Goal: Use online tool/utility: Utilize a website feature to perform a specific function

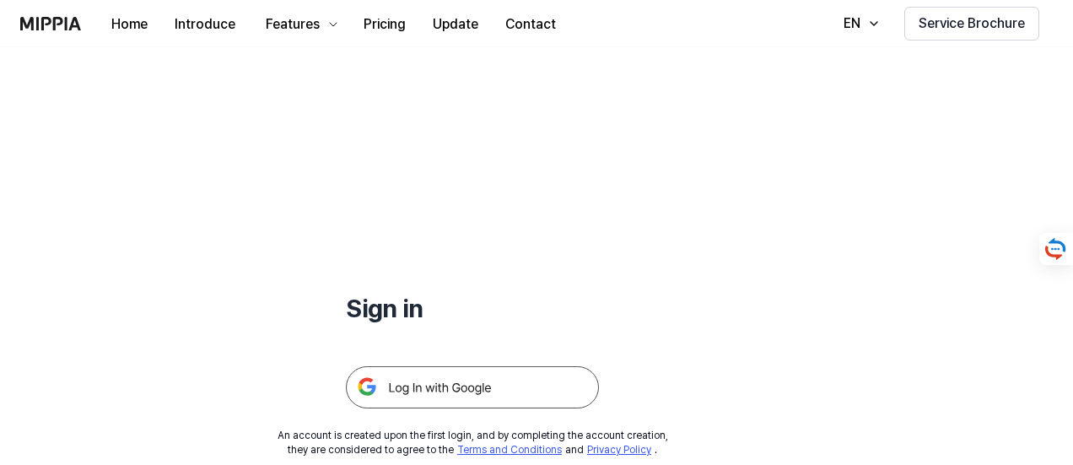
click at [413, 383] on img at bounding box center [472, 387] width 253 height 42
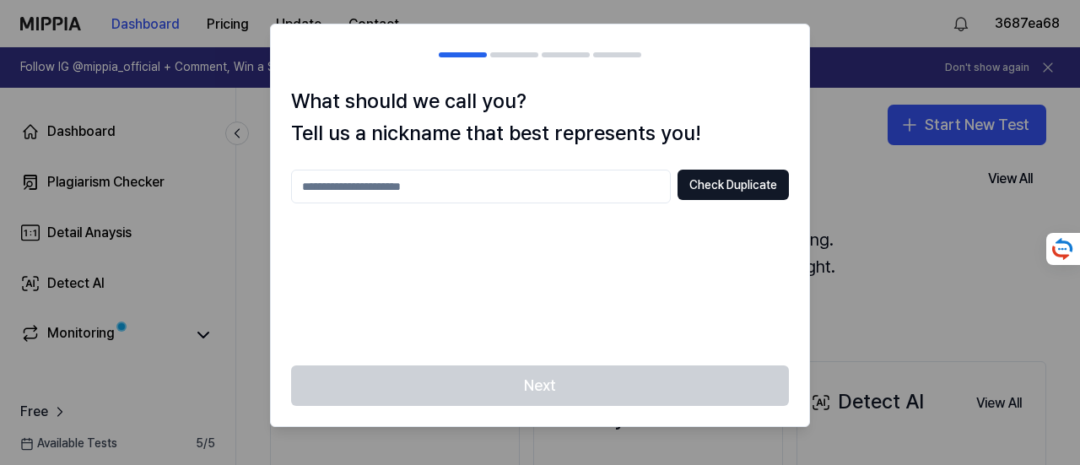
click at [479, 197] on input "text" at bounding box center [481, 187] width 380 height 34
type input "******"
click at [722, 184] on button "Check Duplicate" at bounding box center [732, 185] width 111 height 30
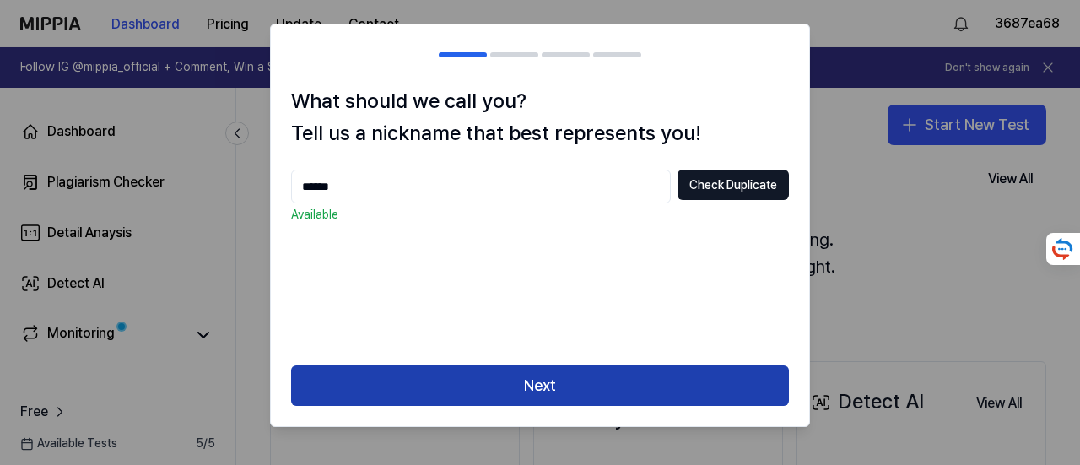
click at [597, 378] on button "Next" at bounding box center [540, 385] width 498 height 40
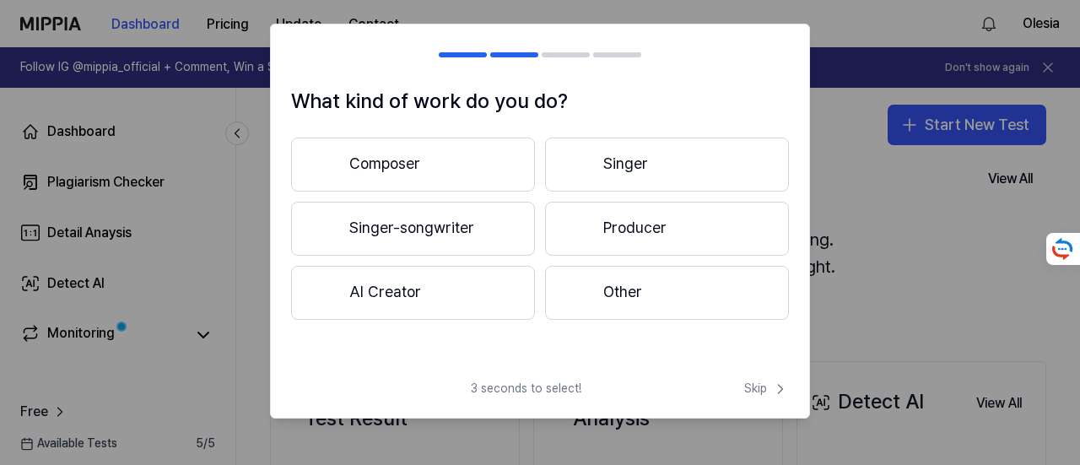
click at [596, 293] on button "Other" at bounding box center [667, 293] width 244 height 54
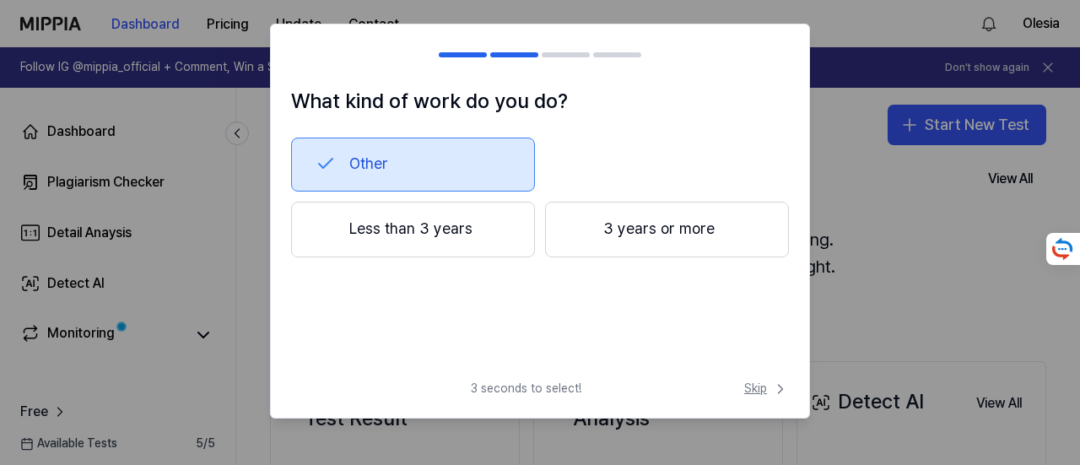
click at [763, 394] on span "Skip" at bounding box center [766, 388] width 45 height 17
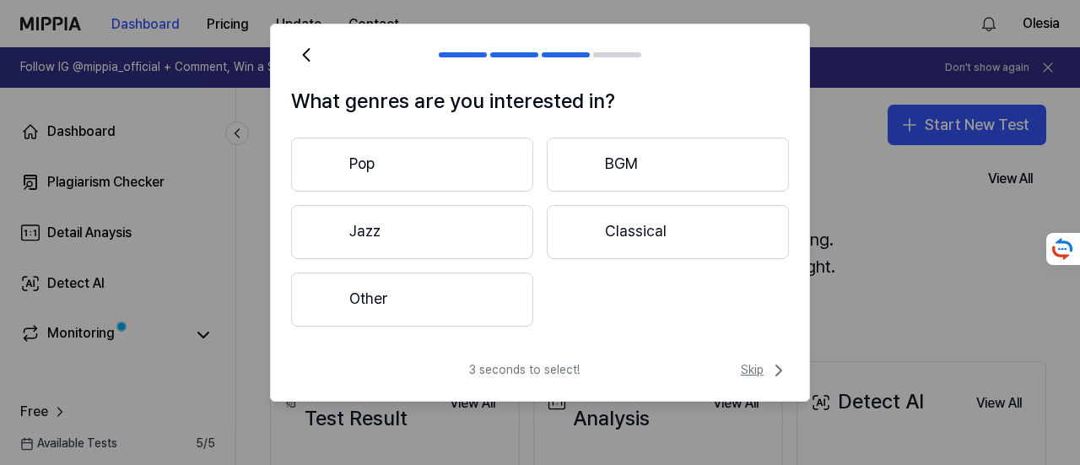
click at [759, 370] on span "Skip" at bounding box center [765, 370] width 48 height 20
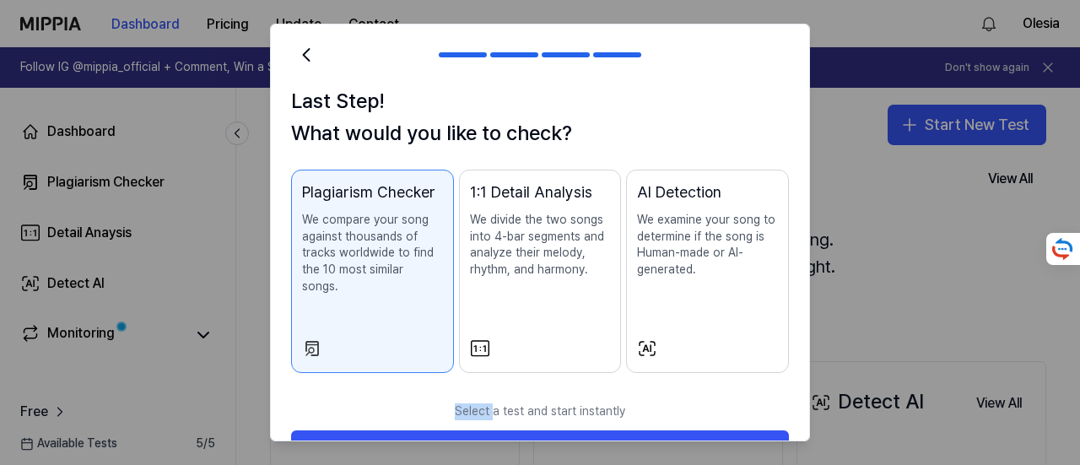
click at [759, 370] on div "Last Step! What would you like to check? Plagiarism Checker We compare your son…" at bounding box center [540, 239] width 538 height 309
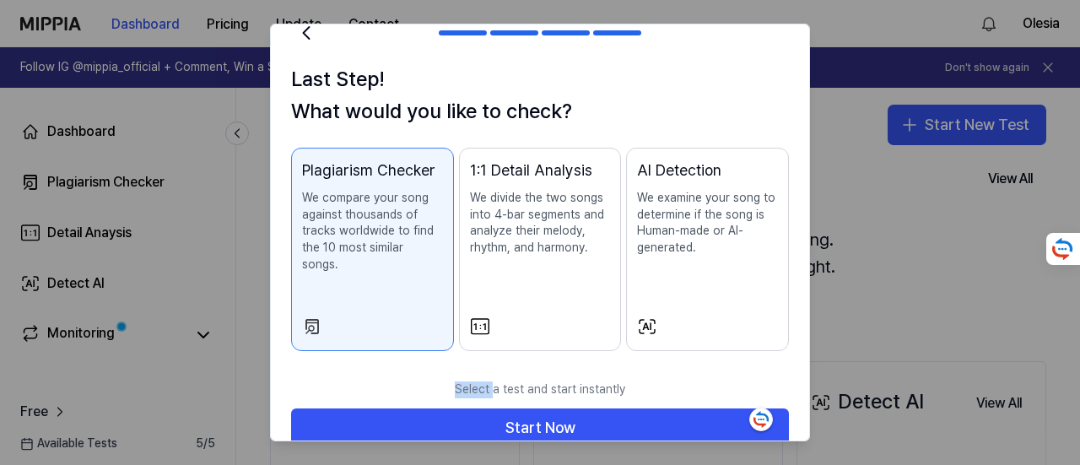
scroll to position [32, 0]
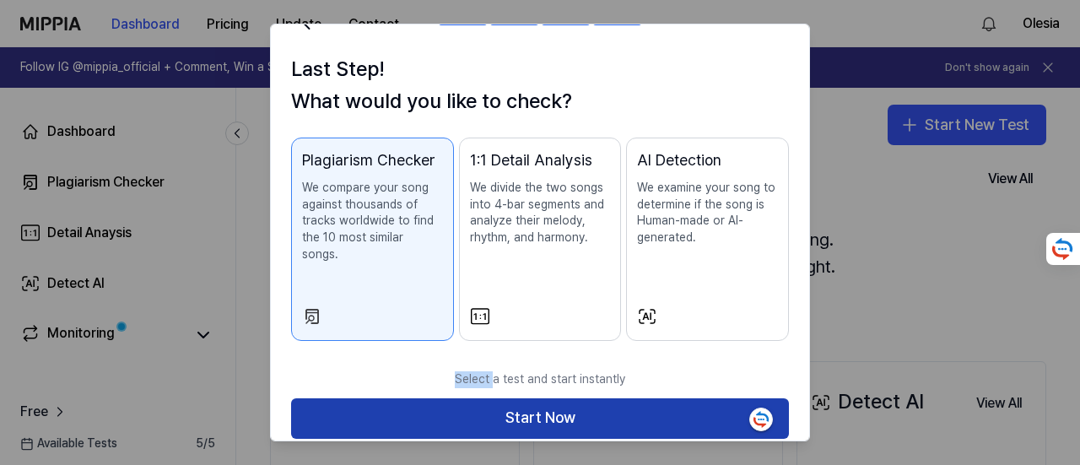
click at [595, 398] on button "Start Now" at bounding box center [540, 418] width 498 height 40
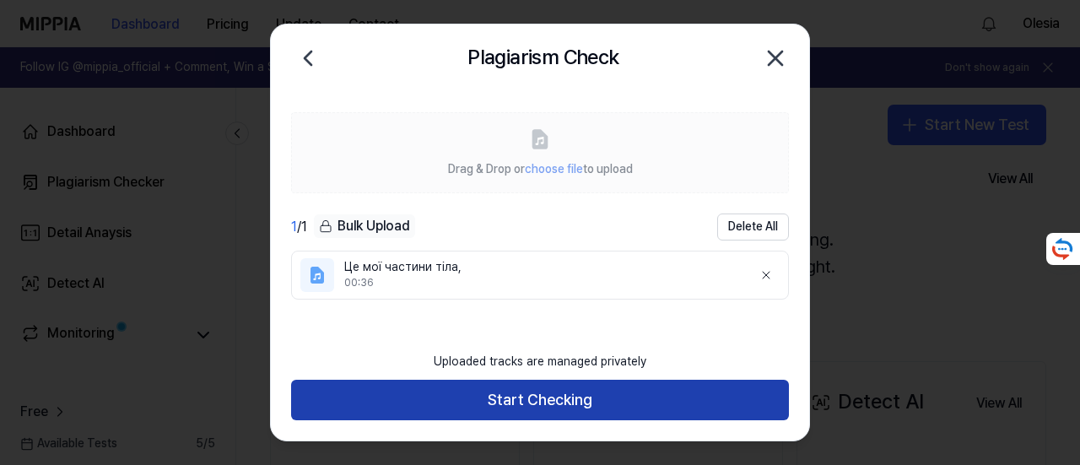
click at [530, 398] on button "Start Checking" at bounding box center [540, 400] width 498 height 40
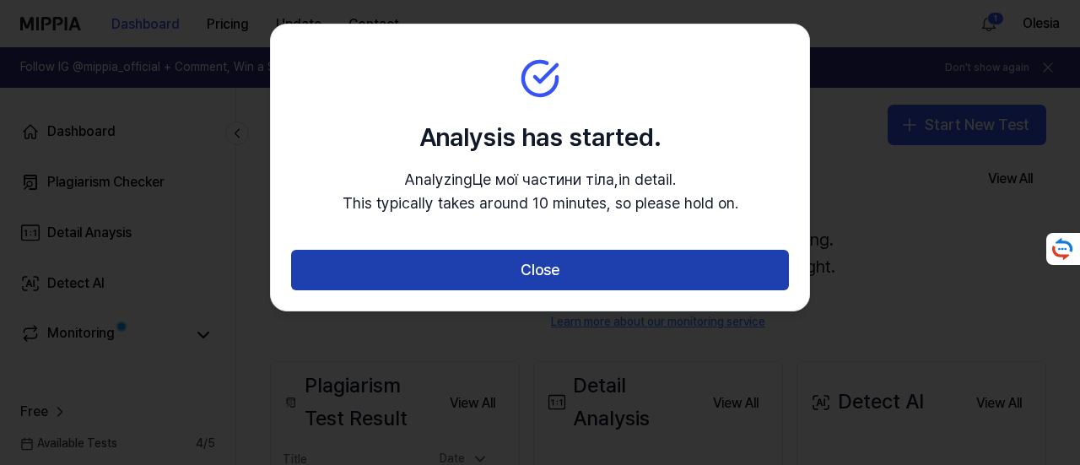
click at [538, 270] on button "Close" at bounding box center [540, 270] width 498 height 40
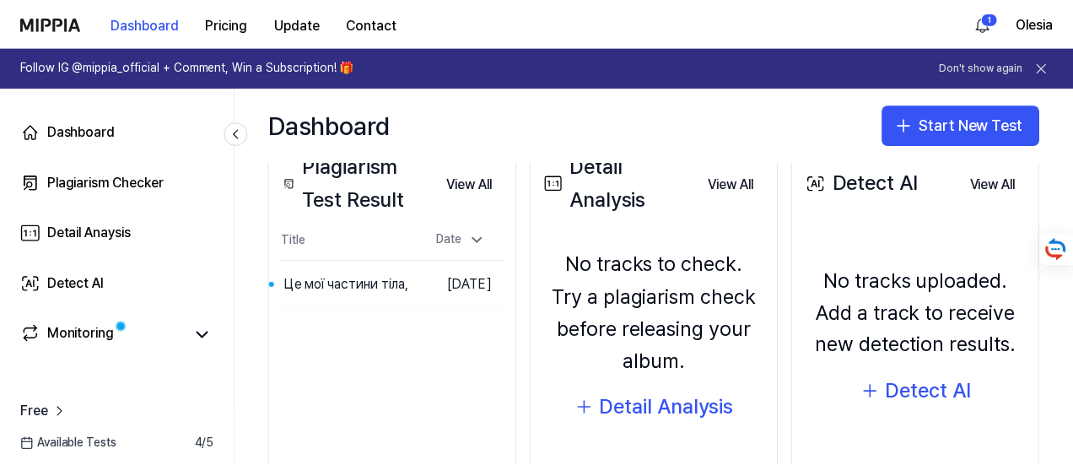
scroll to position [126, 0]
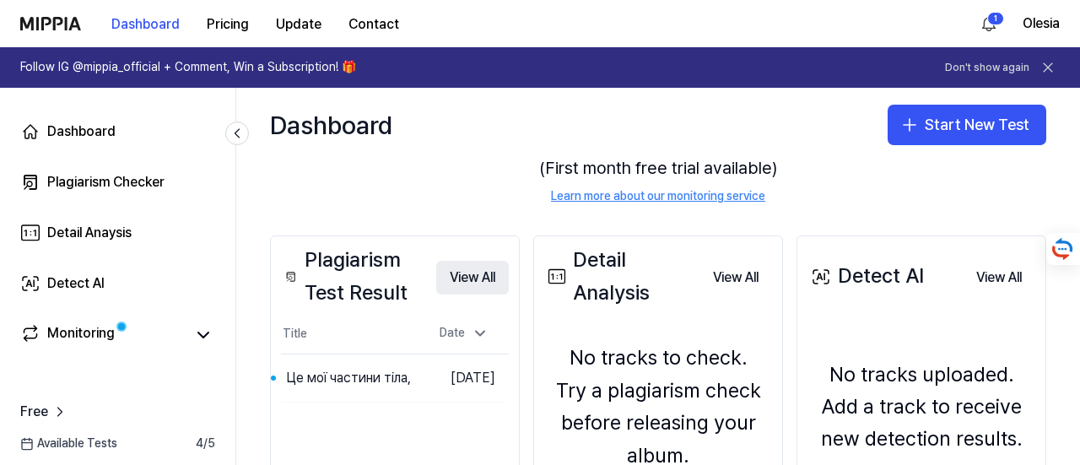
click at [479, 278] on button "View All" at bounding box center [472, 278] width 73 height 34
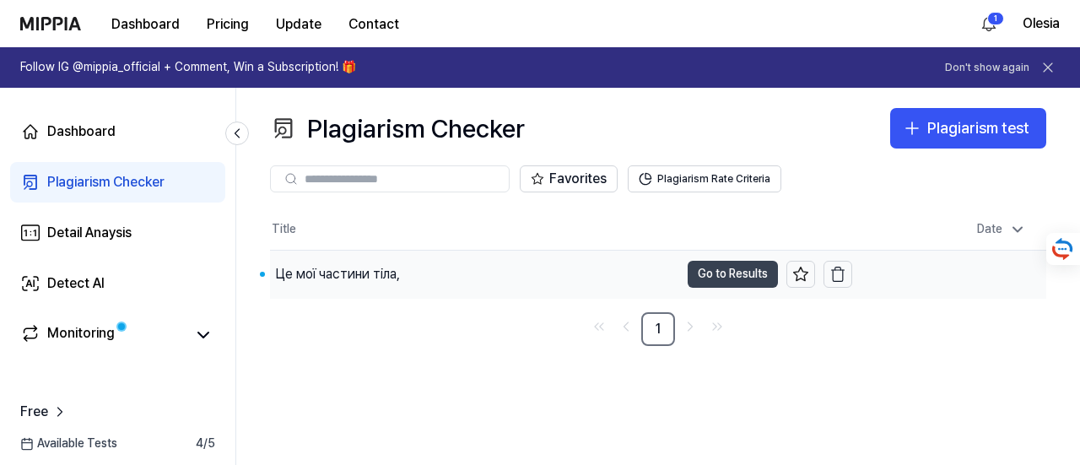
click at [724, 275] on button "Go to Results" at bounding box center [733, 274] width 90 height 27
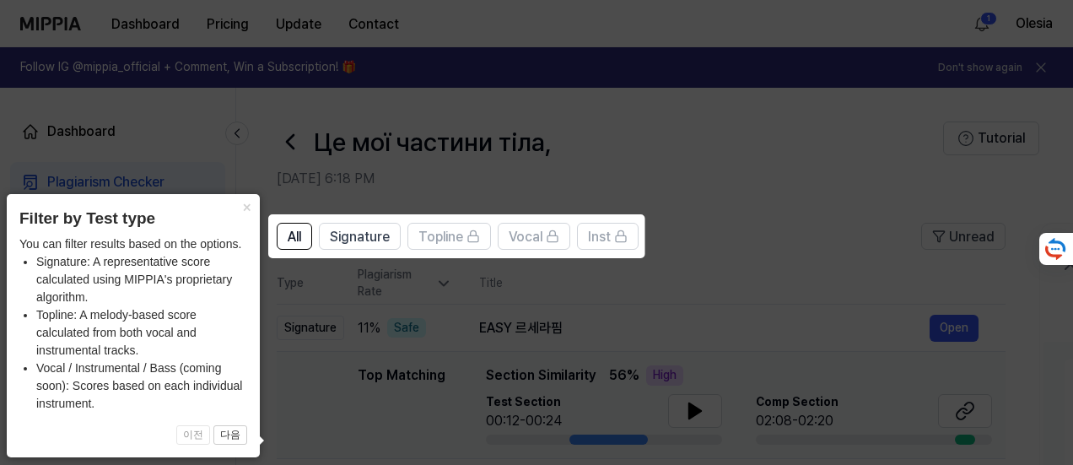
click at [752, 229] on icon at bounding box center [540, 232] width 1080 height 465
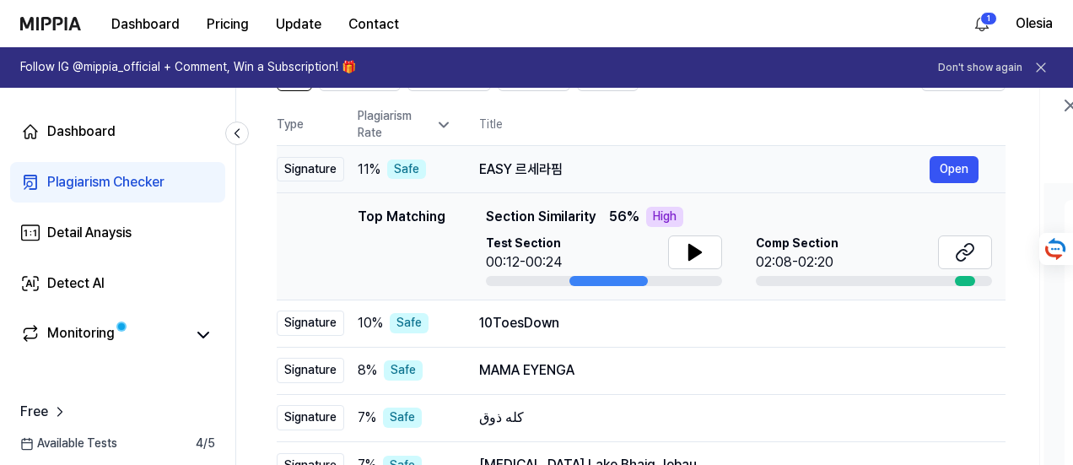
scroll to position [169, 0]
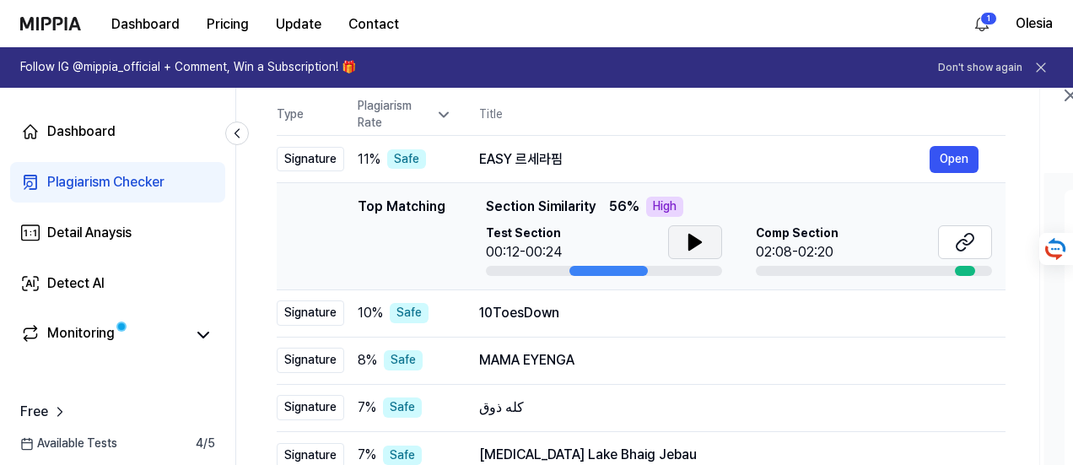
click at [694, 239] on icon at bounding box center [695, 242] width 12 height 15
click at [698, 245] on icon at bounding box center [698, 241] width 3 height 13
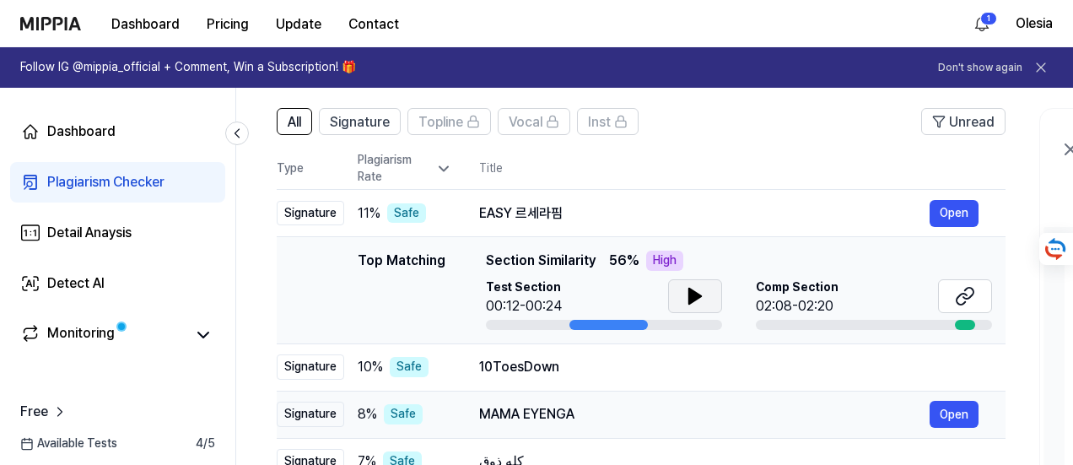
scroll to position [84, 0]
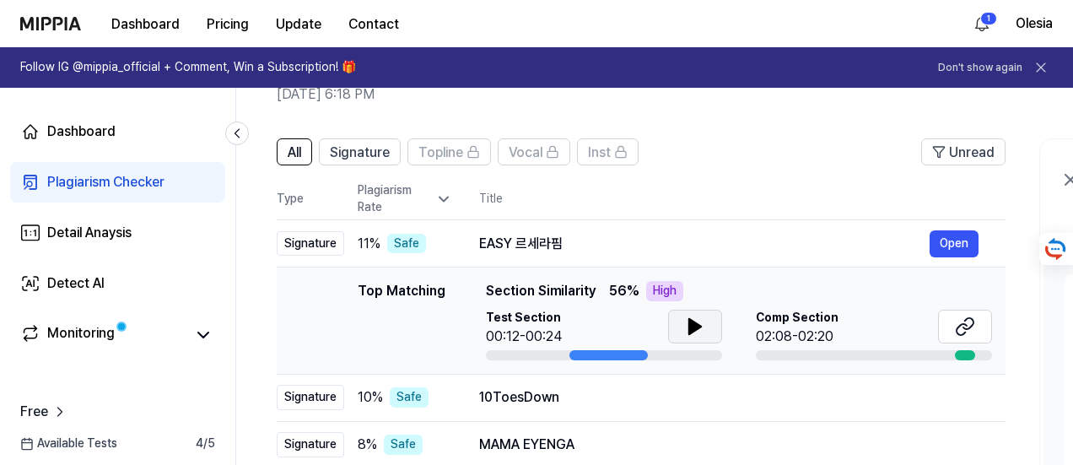
click at [590, 353] on div at bounding box center [608, 355] width 78 height 10
click at [957, 322] on icon at bounding box center [965, 326] width 20 height 20
